Goal: Book appointment/travel/reservation

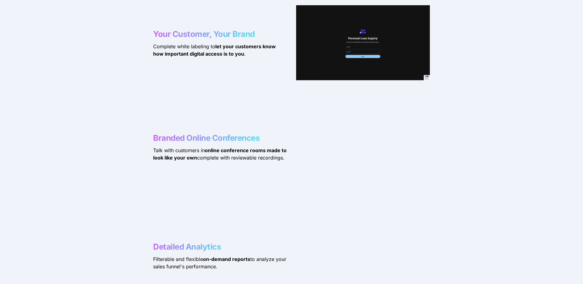
scroll to position [1077, 0]
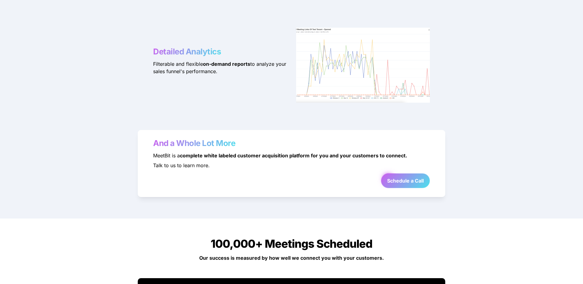
click at [395, 178] on strong "Schedule a Call" at bounding box center [405, 181] width 37 height 6
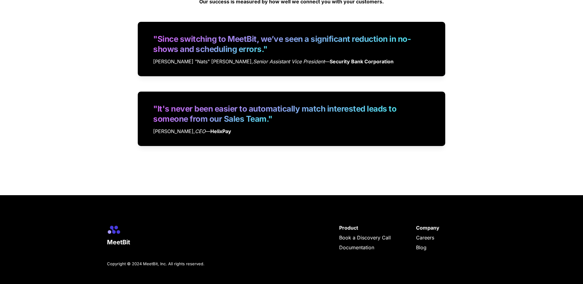
scroll to position [1340, 0]
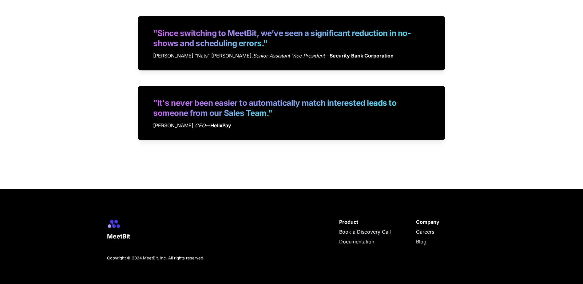
click at [358, 230] on span "Book a Discovery Call" at bounding box center [365, 232] width 52 height 6
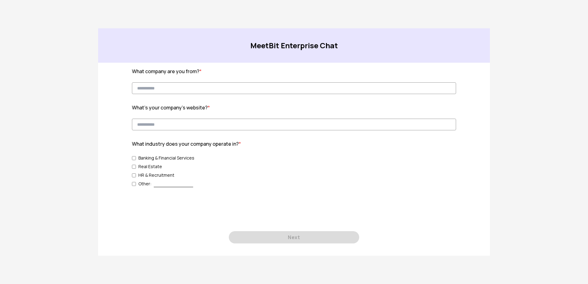
click at [213, 86] on input at bounding box center [294, 88] width 325 height 12
click at [191, 126] on input at bounding box center [294, 125] width 325 height 12
